Goal: Information Seeking & Learning: Learn about a topic

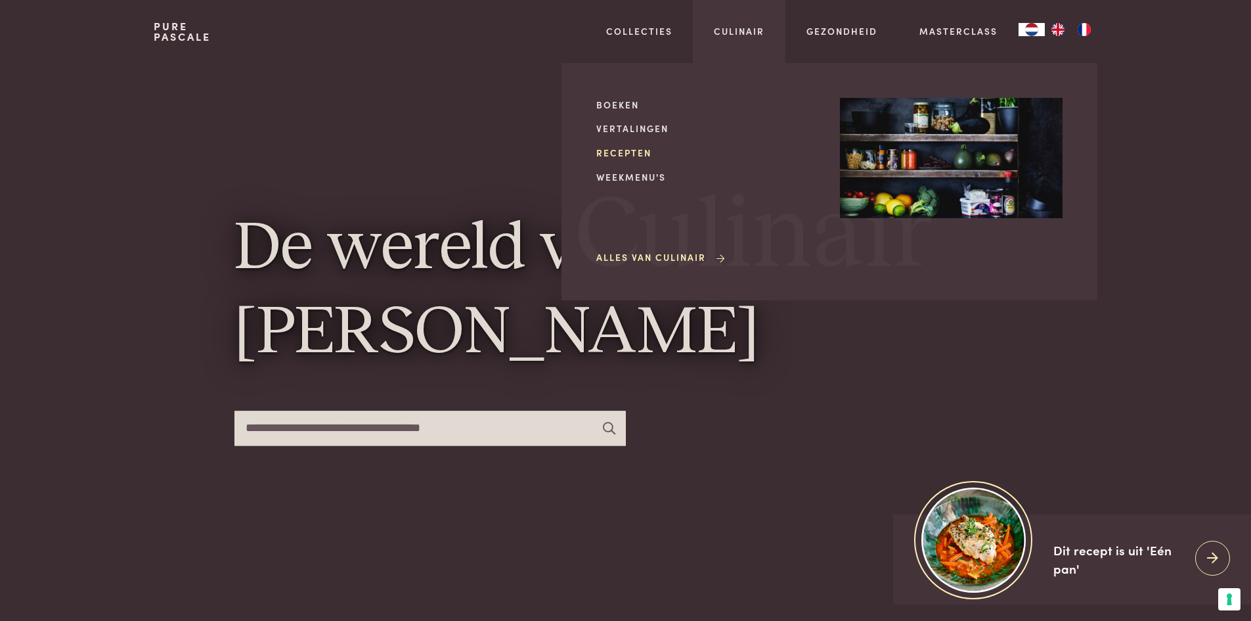
click at [636, 154] on link "Recepten" at bounding box center [707, 153] width 223 height 14
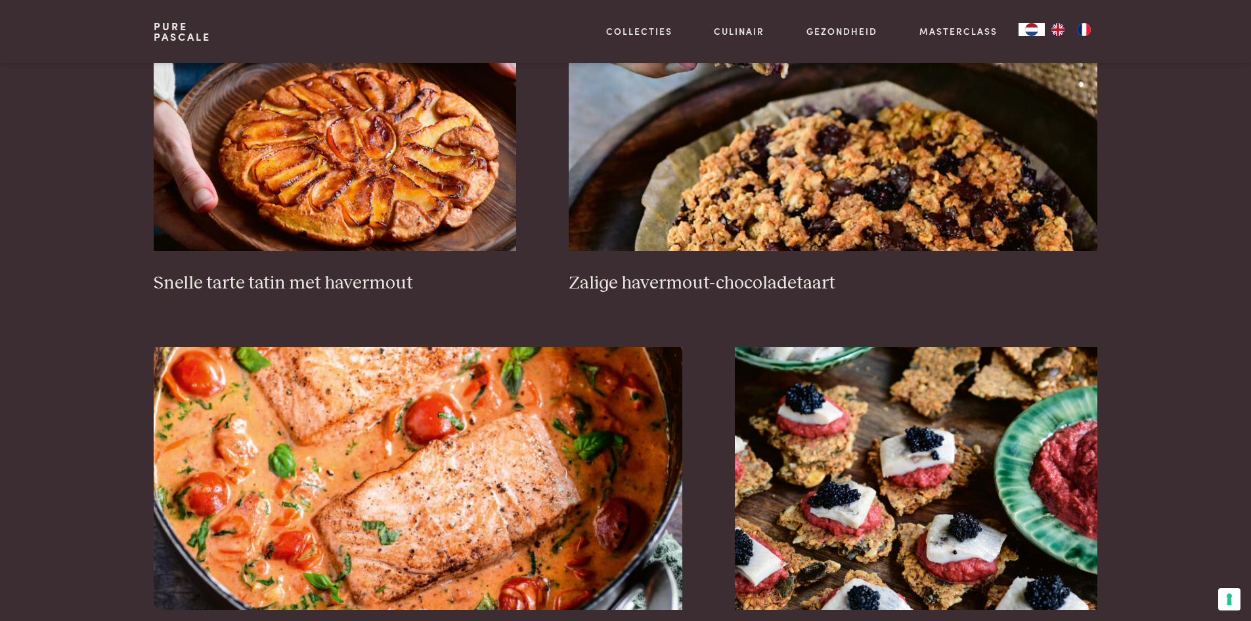
scroll to position [2167, 0]
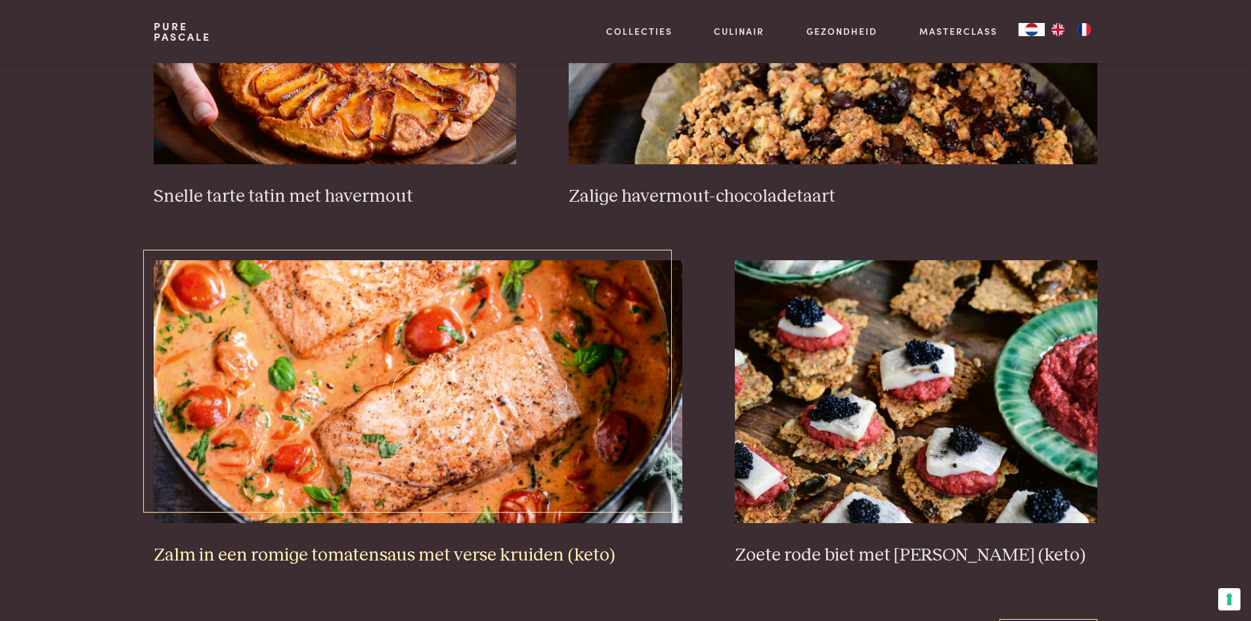
click at [345, 360] on img at bounding box center [418, 391] width 529 height 263
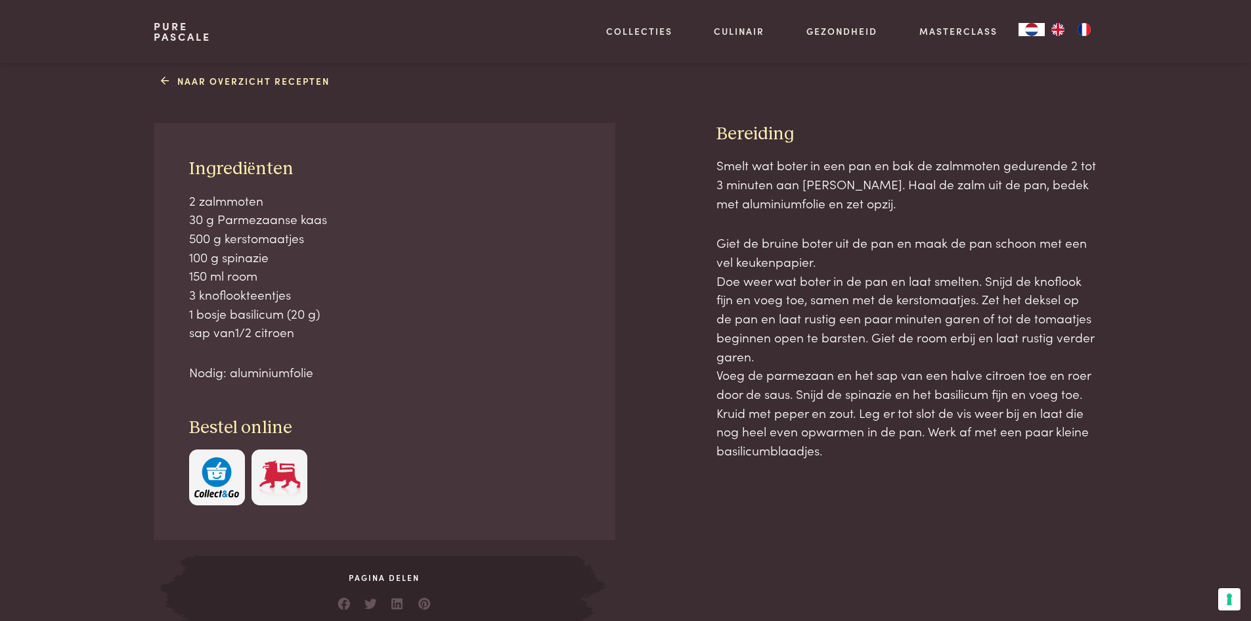
scroll to position [722, 0]
